Goal: Navigation & Orientation: Understand site structure

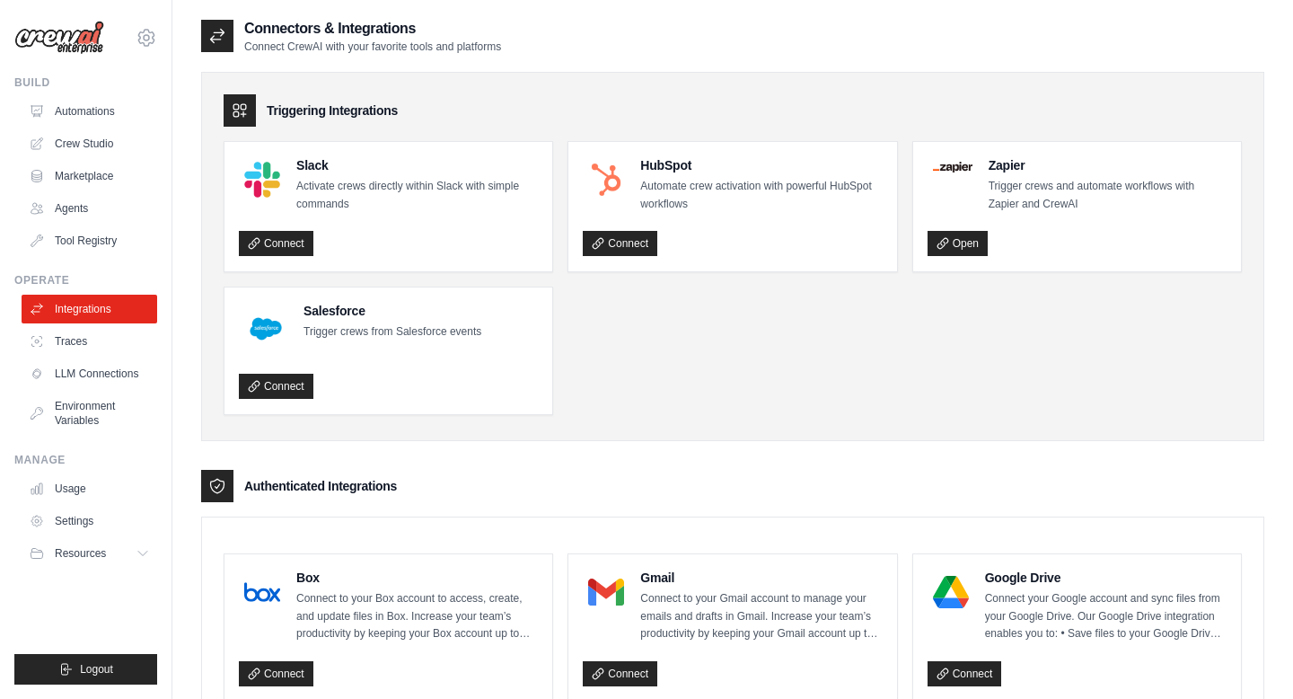
click at [52, 40] on img at bounding box center [59, 38] width 90 height 34
click at [75, 40] on img at bounding box center [59, 38] width 90 height 34
click at [81, 39] on img at bounding box center [59, 38] width 90 height 34
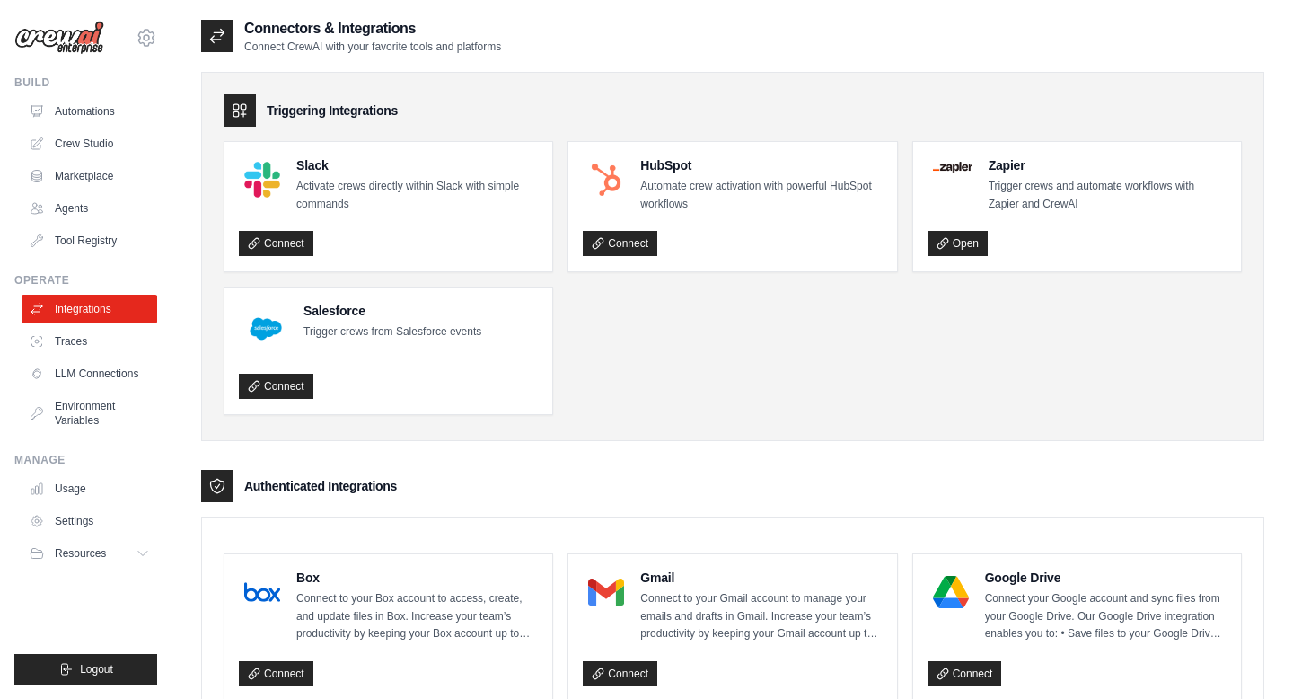
click at [81, 39] on img at bounding box center [59, 38] width 90 height 34
click at [141, 39] on icon at bounding box center [147, 38] width 22 height 22
click at [65, 38] on img at bounding box center [59, 38] width 90 height 34
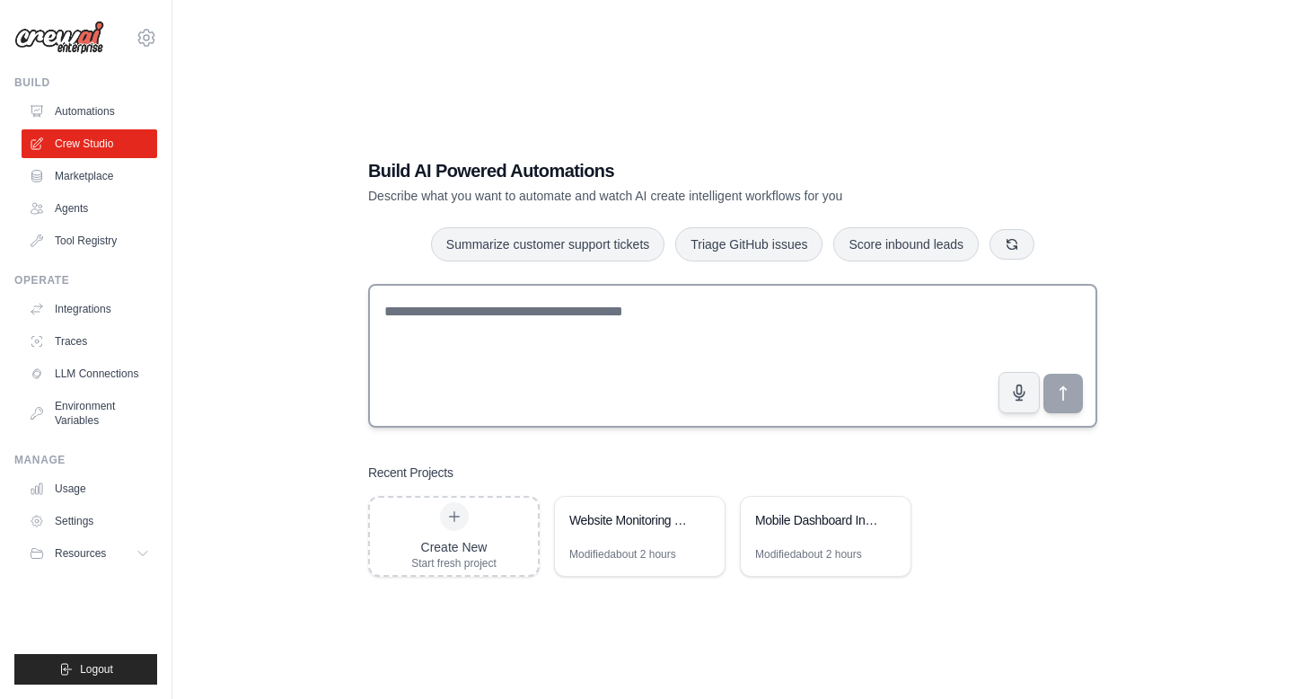
scroll to position [36, 0]
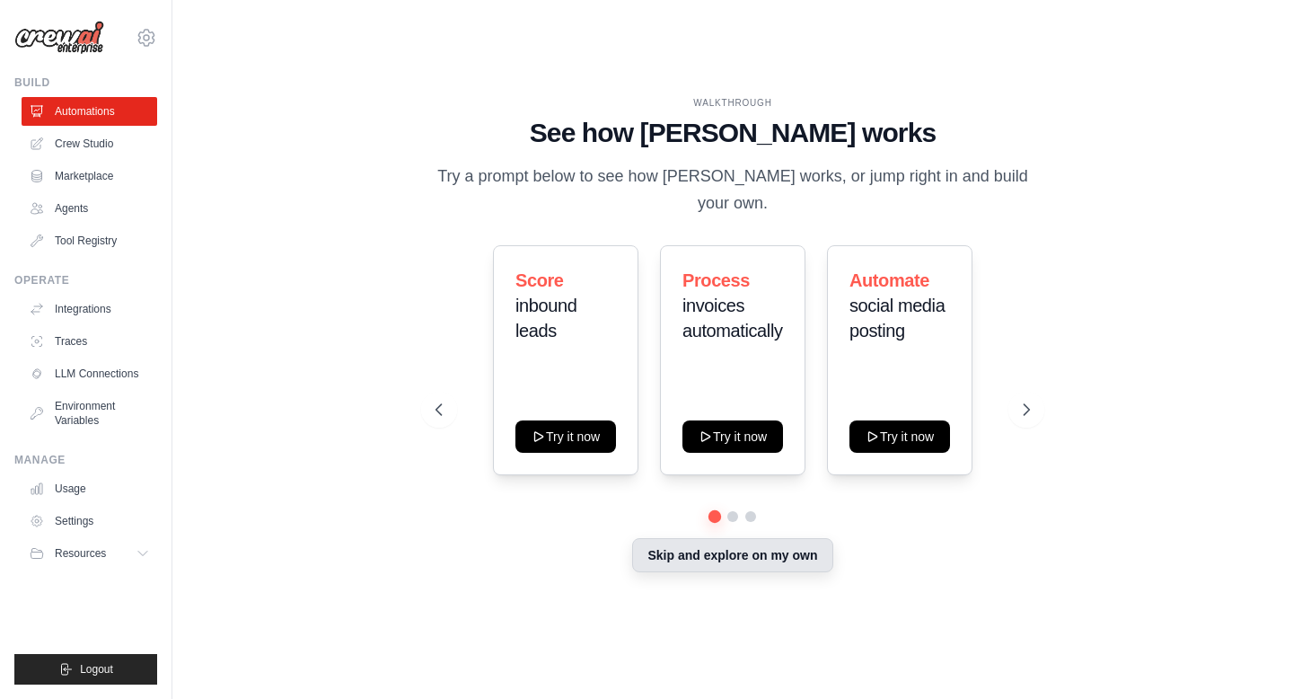
click at [771, 545] on button "Skip and explore on my own" at bounding box center [732, 555] width 200 height 34
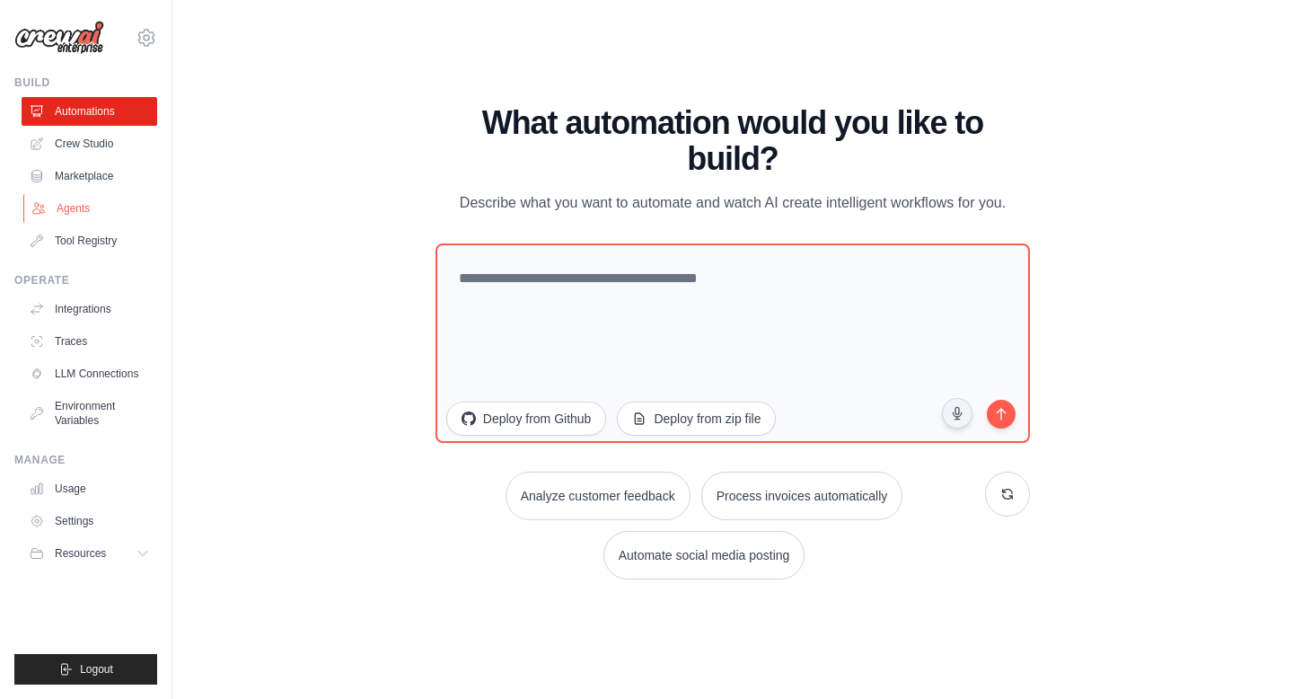
click at [83, 207] on link "Agents" at bounding box center [91, 208] width 136 height 29
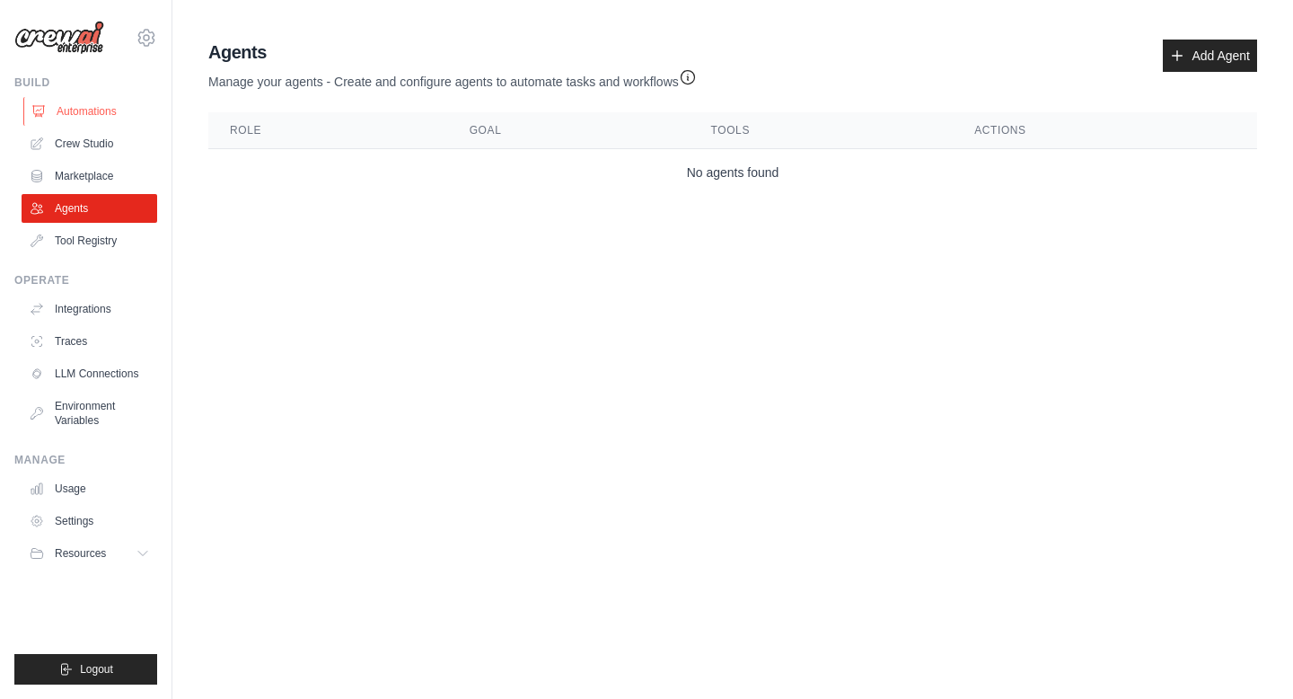
click at [91, 110] on link "Automations" at bounding box center [91, 111] width 136 height 29
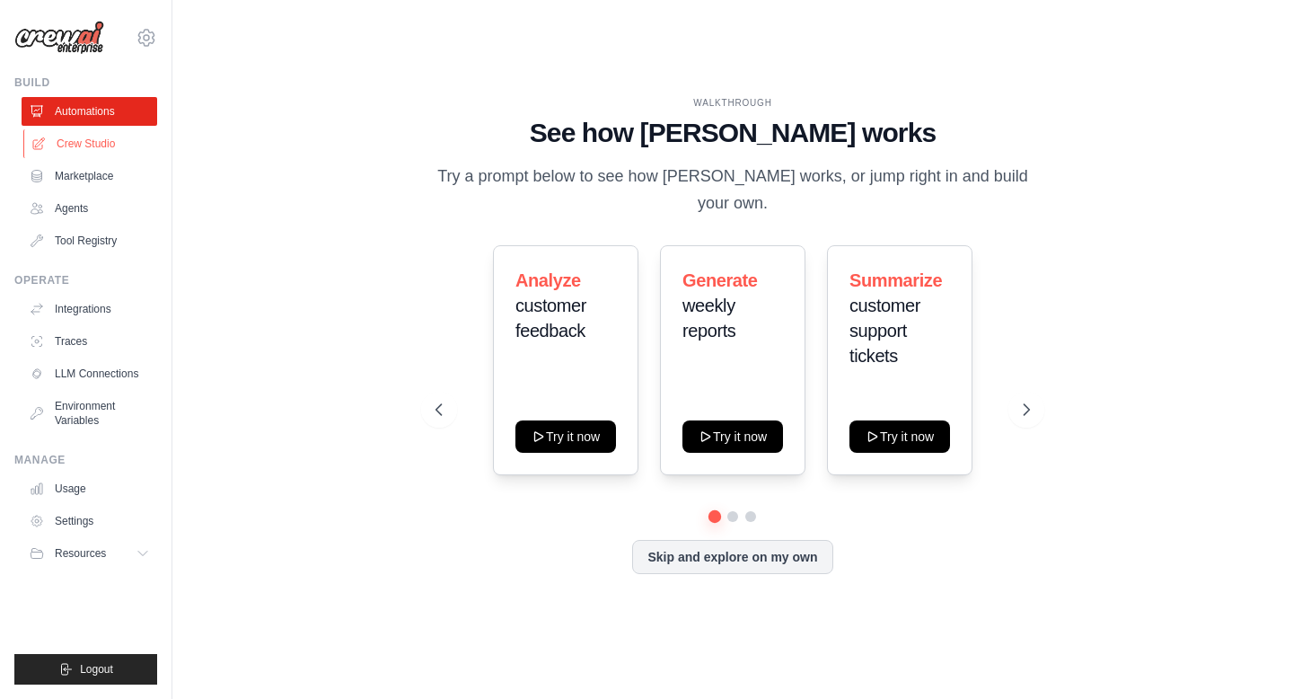
click at [101, 143] on link "Crew Studio" at bounding box center [91, 143] width 136 height 29
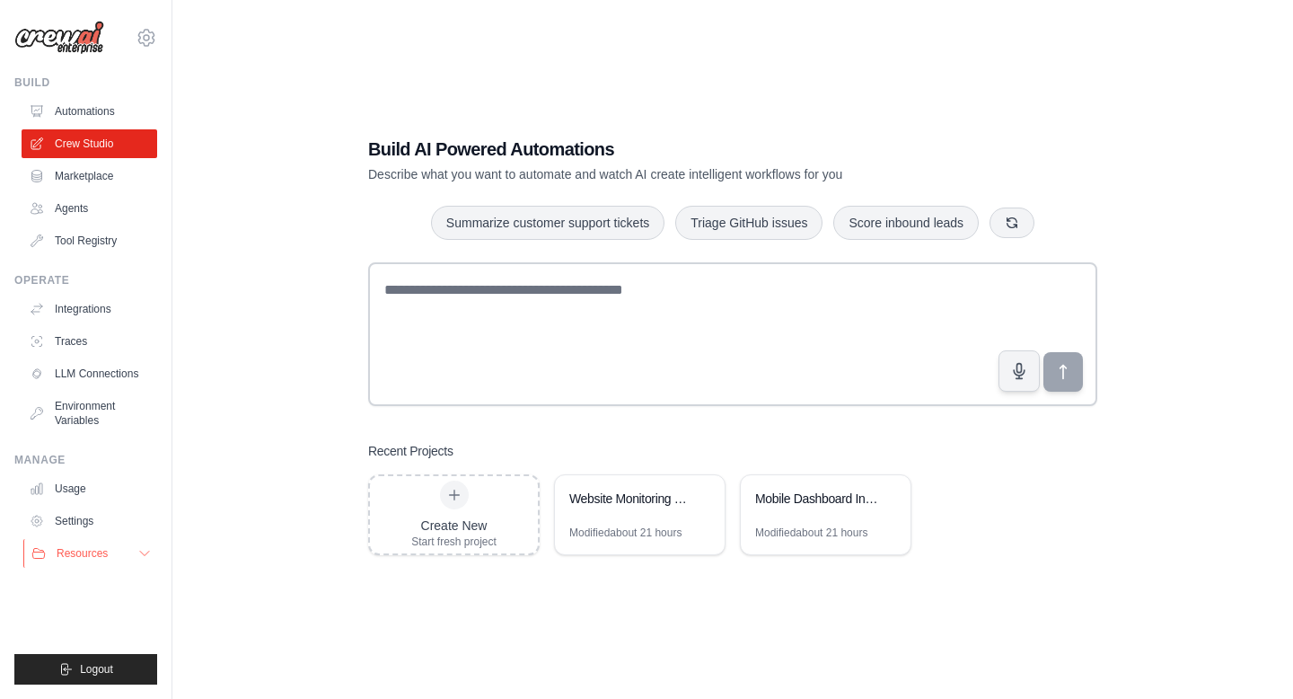
scroll to position [36, 0]
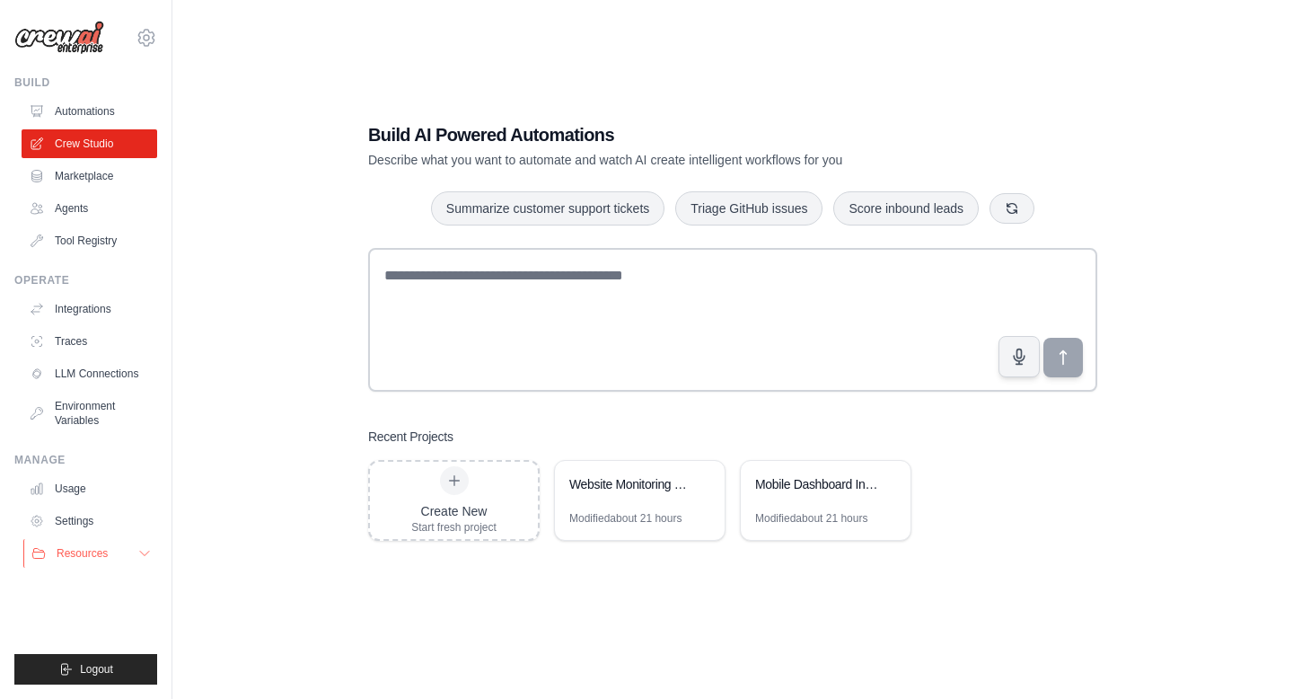
click at [139, 549] on icon at bounding box center [144, 553] width 14 height 14
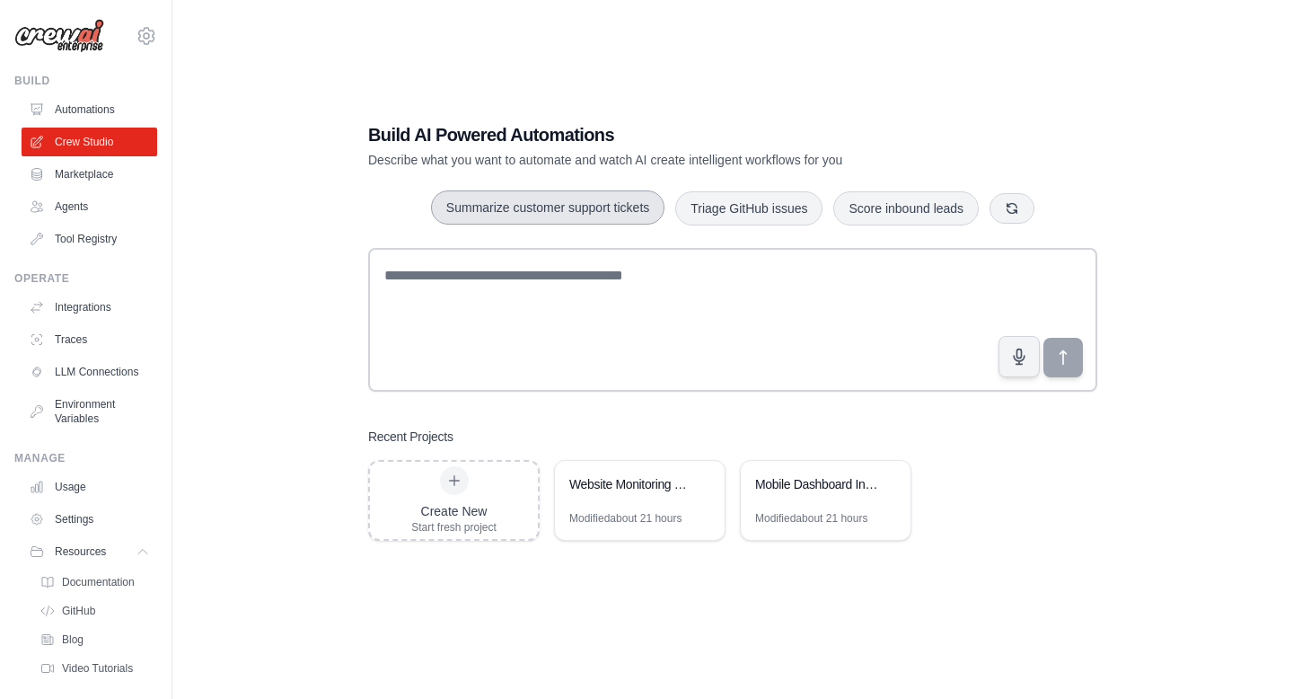
scroll to position [0, 0]
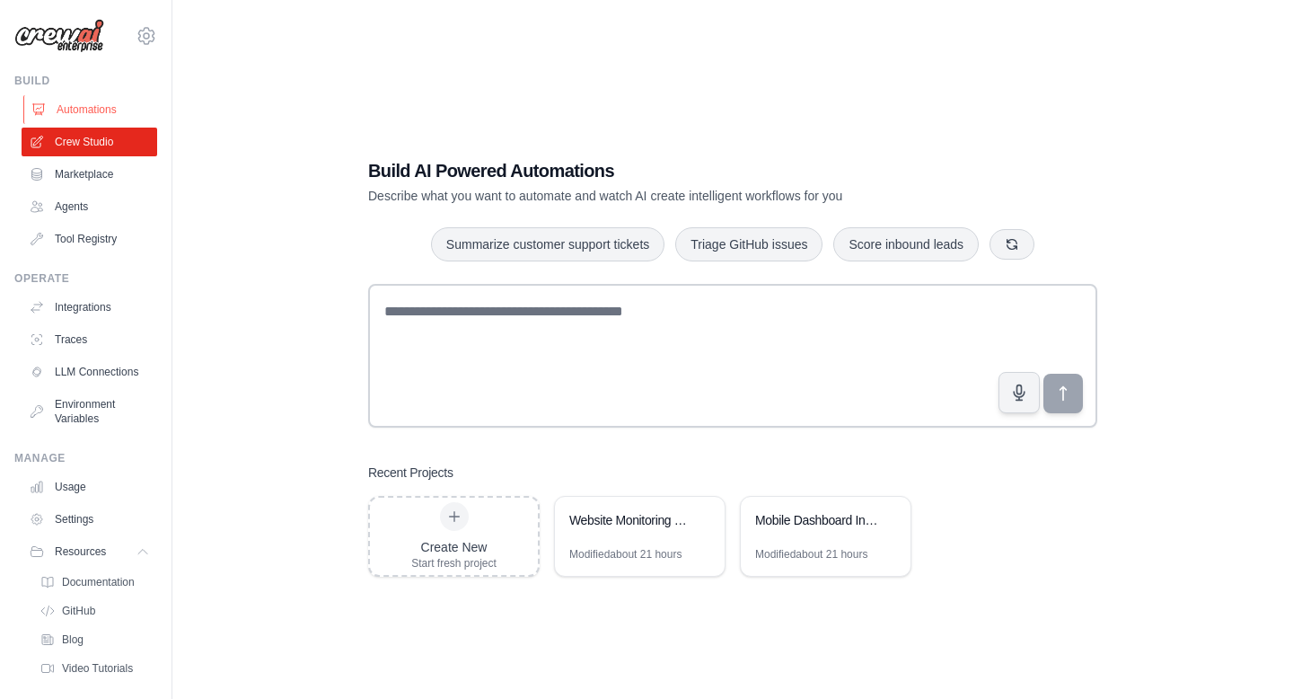
click at [95, 106] on link "Automations" at bounding box center [91, 109] width 136 height 29
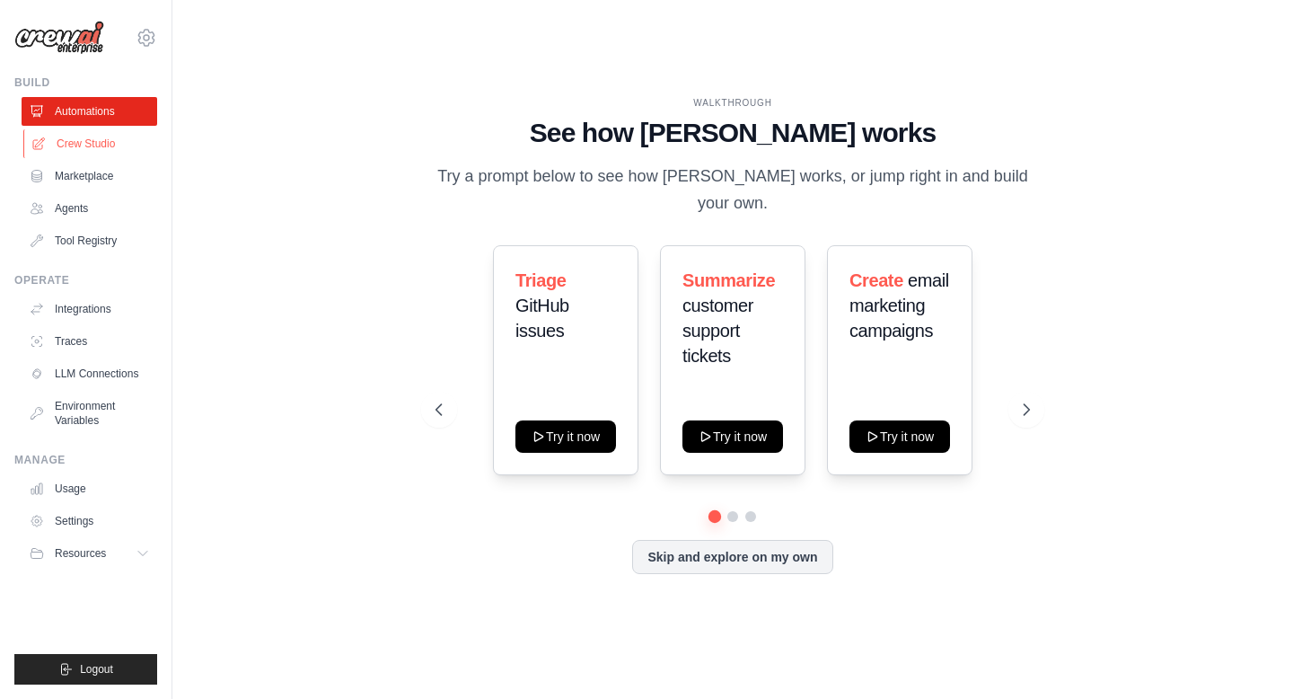
click at [100, 140] on link "Crew Studio" at bounding box center [91, 143] width 136 height 29
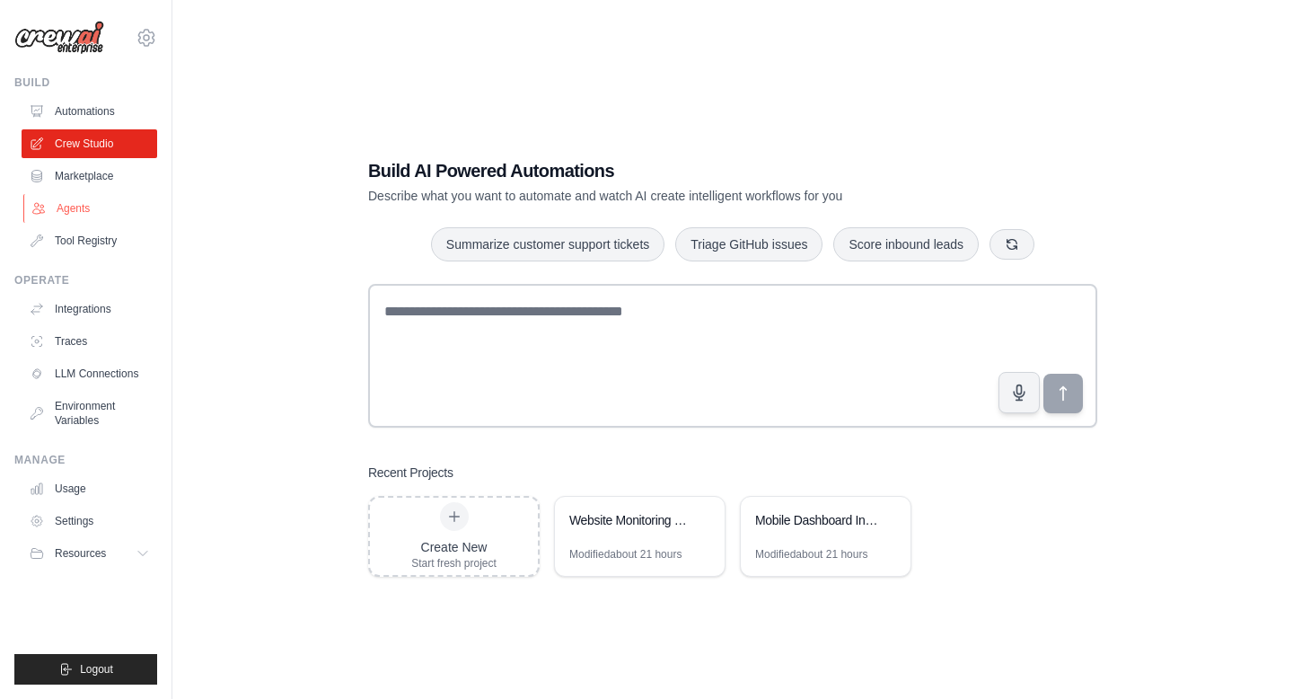
click at [86, 205] on link "Agents" at bounding box center [91, 208] width 136 height 29
